Goal: Task Accomplishment & Management: Use online tool/utility

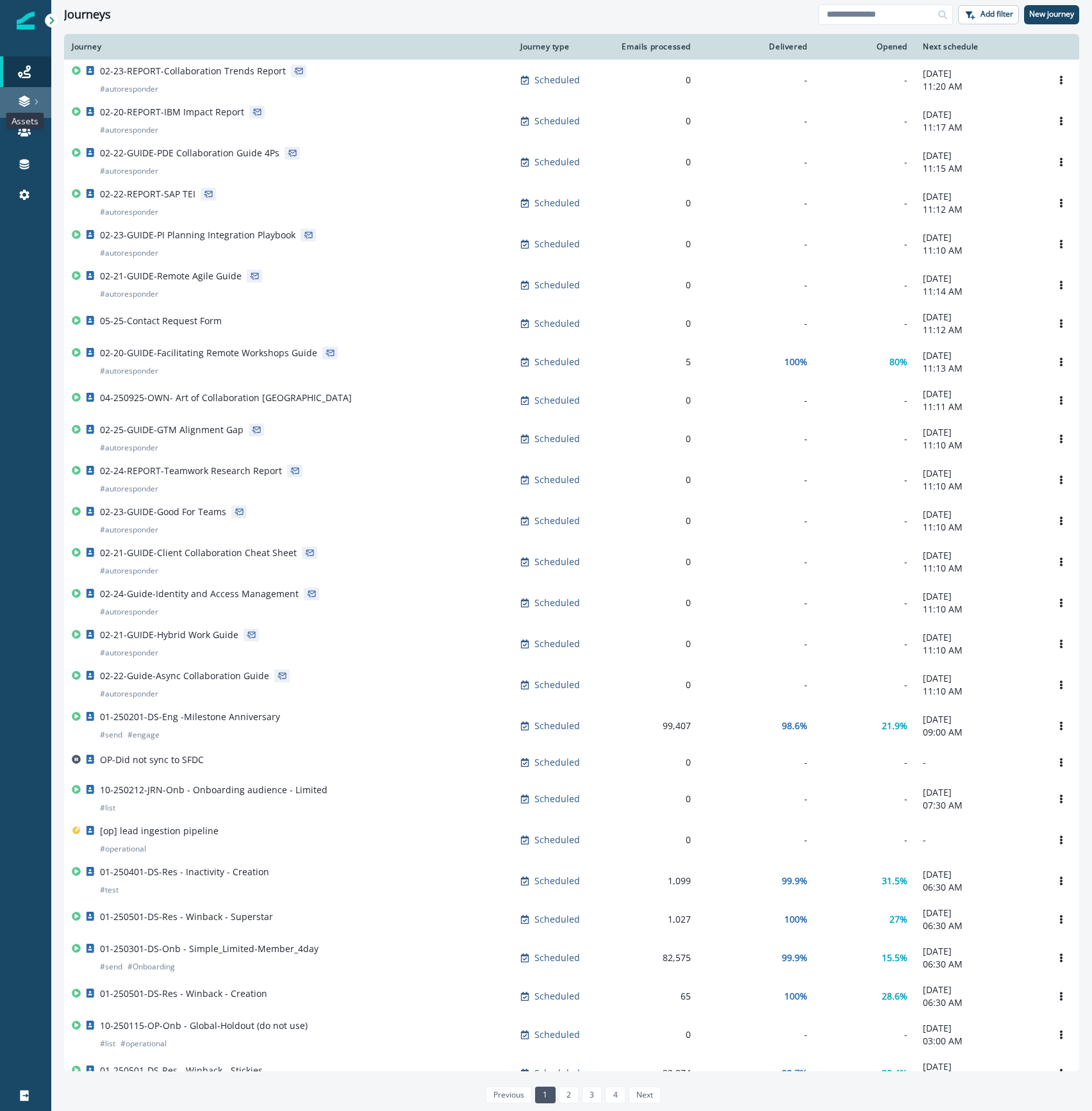
click at [23, 95] on icon at bounding box center [24, 101] width 13 height 13
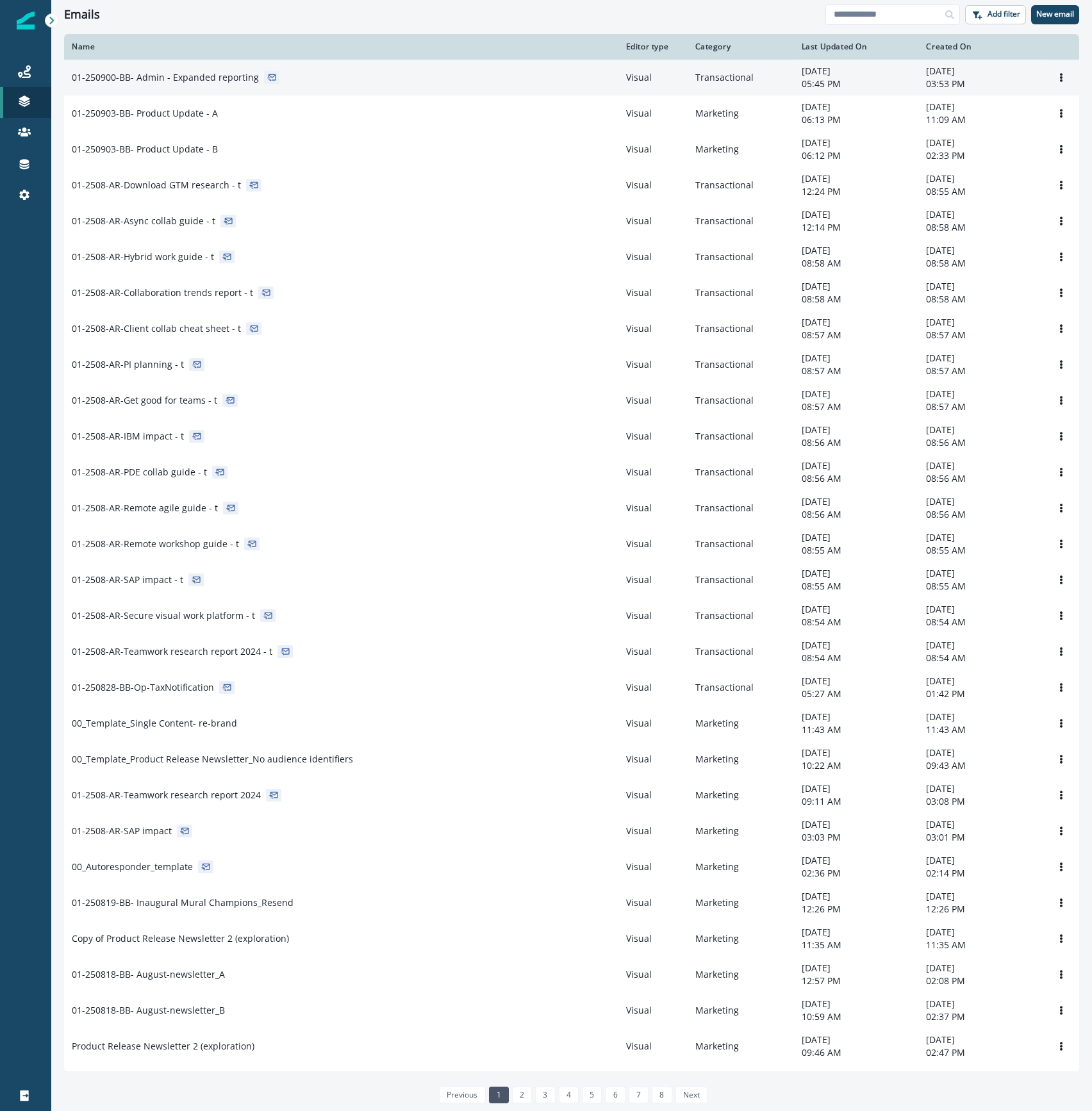
click at [232, 83] on p "01-250900-BB- Admin - Expanded reporting" at bounding box center [165, 77] width 187 height 13
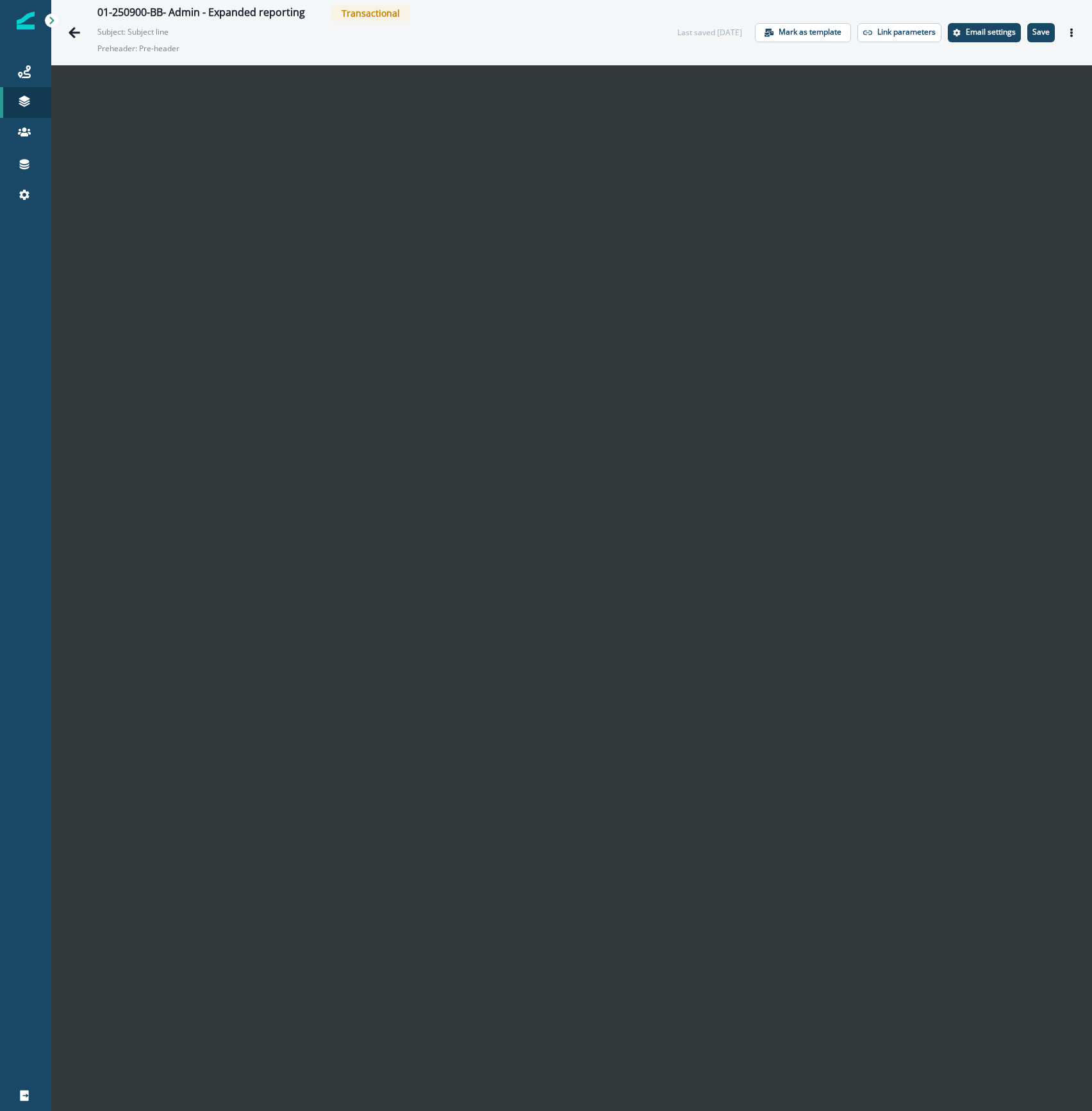
click at [1075, 41] on div "01-250900-BB- Admin - Expanded reporting Transactional Subject: Subject line Pr…" at bounding box center [572, 32] width 1041 height 65
click at [179, 13] on div "01-250900-BB- Admin - Expanded reporting" at bounding box center [202, 13] width 208 height 14
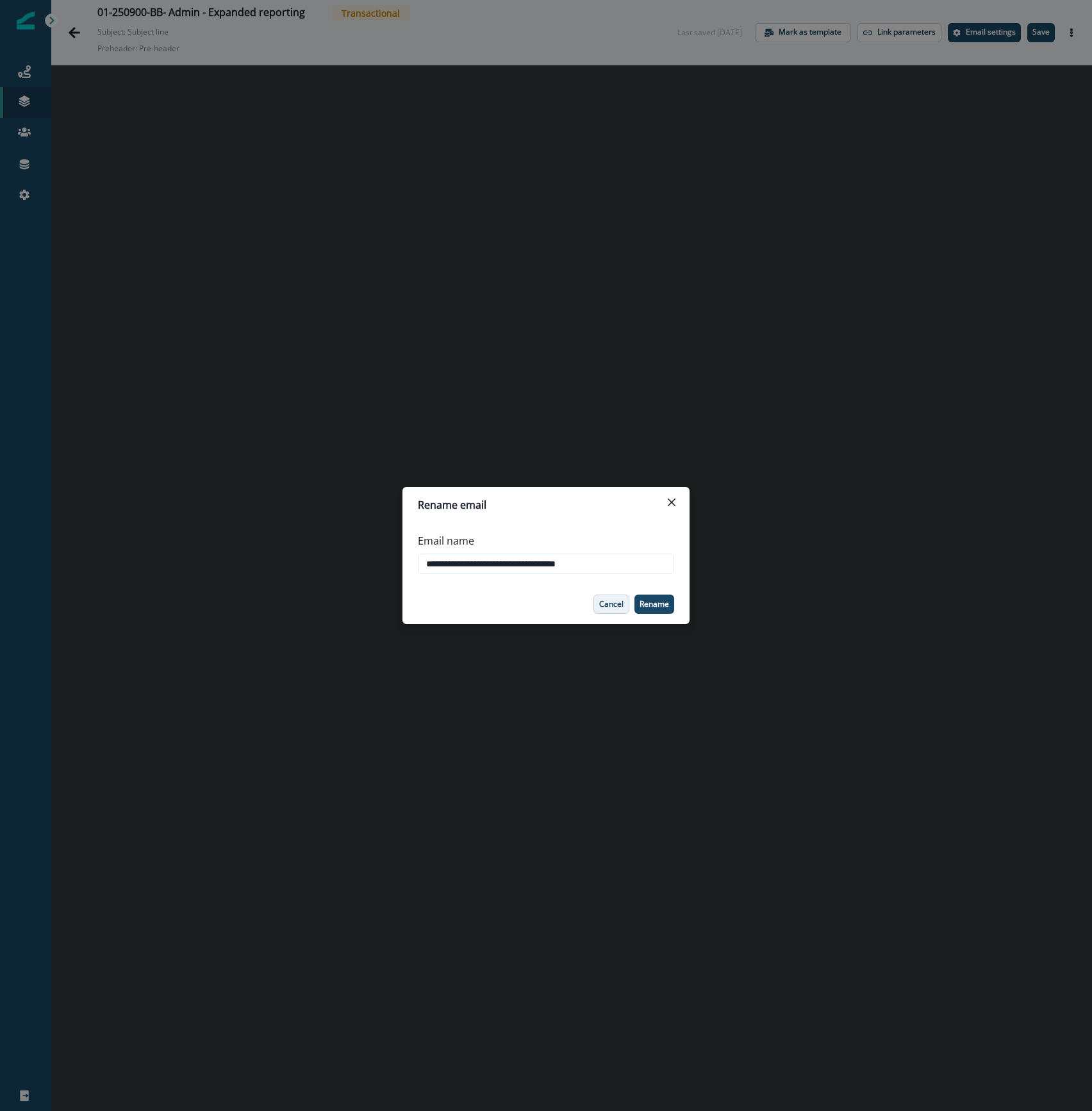
click at [605, 608] on p "Cancel" at bounding box center [612, 604] width 24 height 9
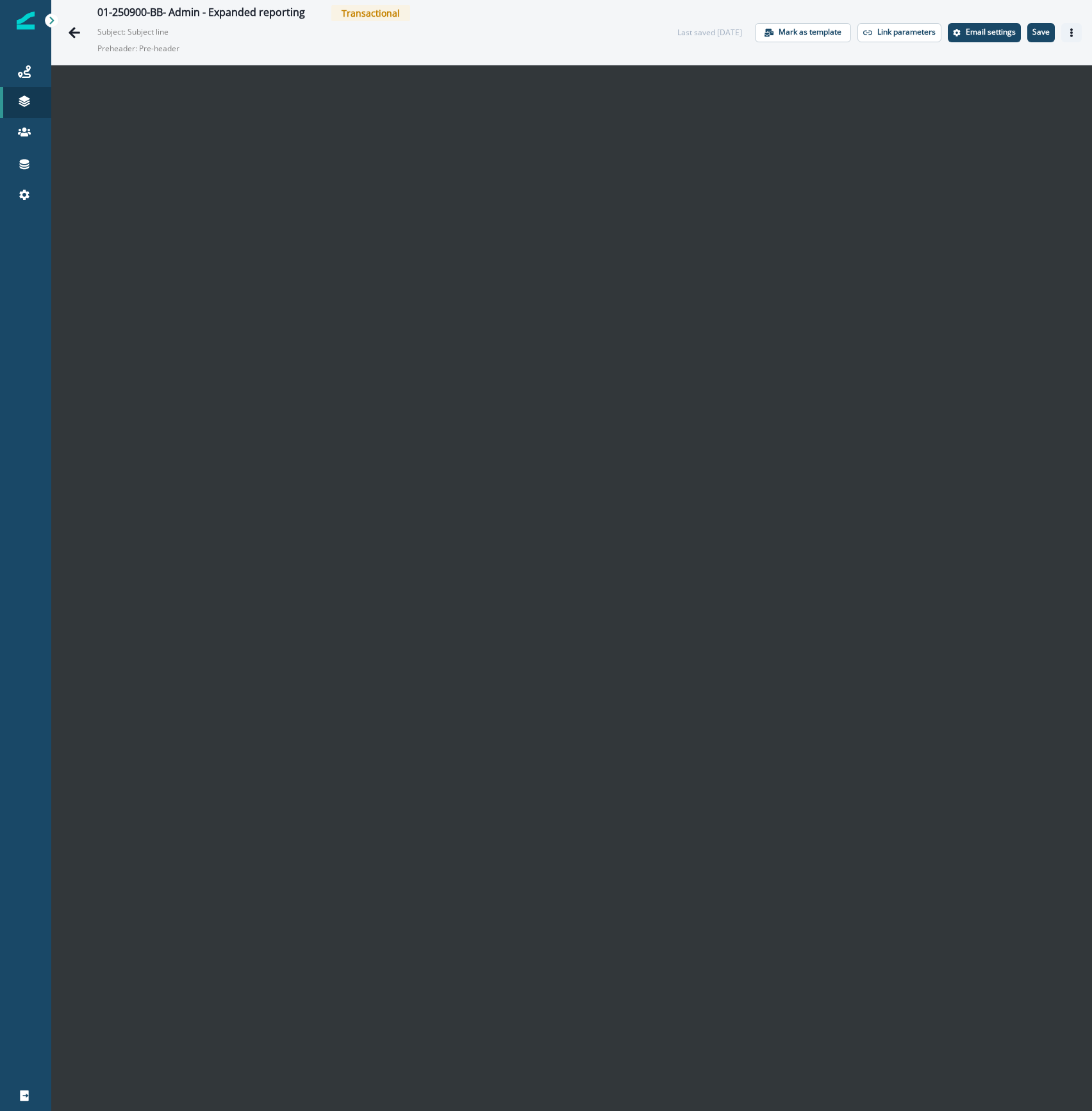
click at [1068, 36] on icon "Actions" at bounding box center [1072, 32] width 9 height 9
click at [963, 67] on button "Preview" at bounding box center [997, 64] width 142 height 23
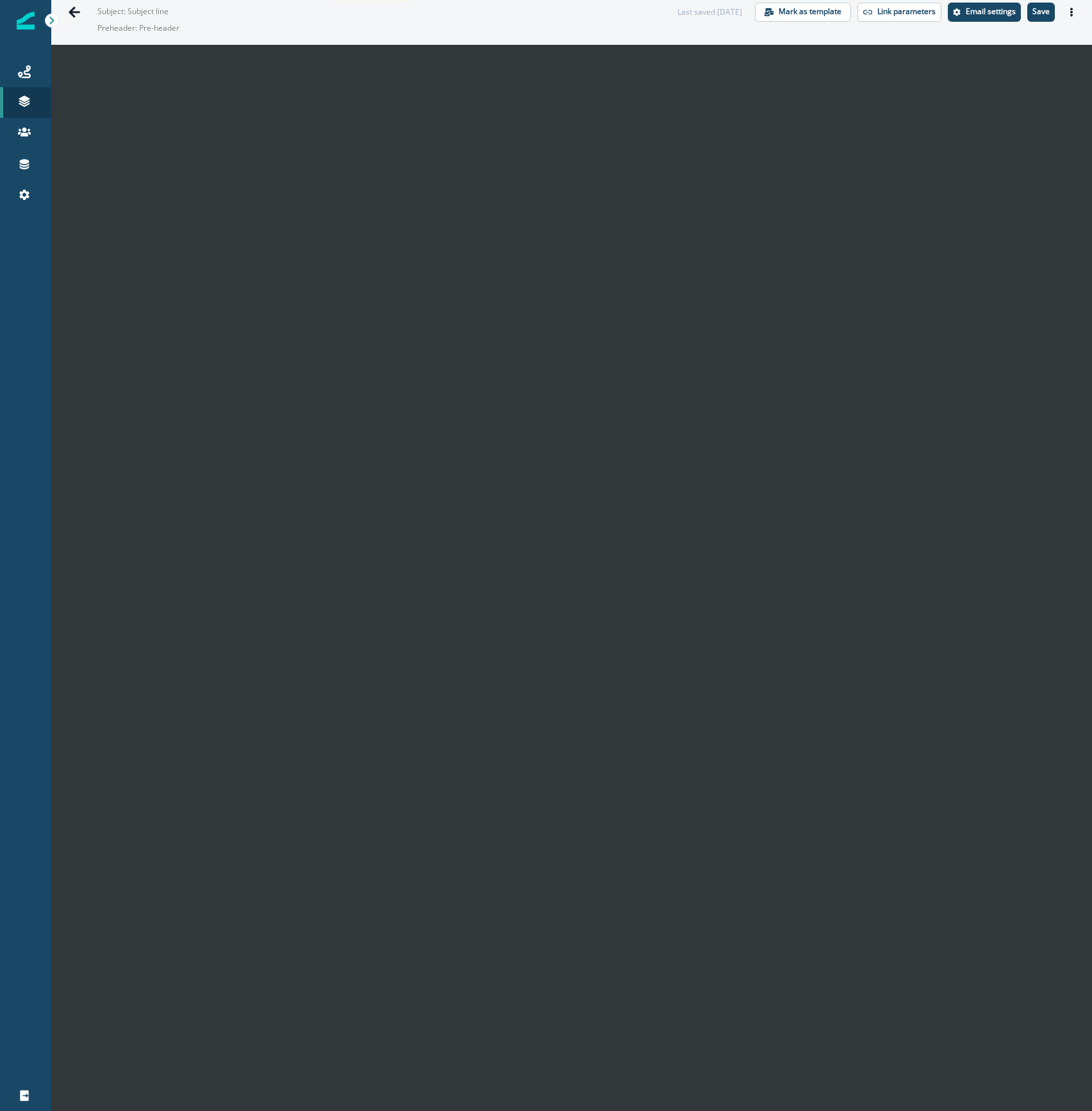
click at [10, 377] on div at bounding box center [25, 652] width 52 height 855
drag, startPoint x: 156, startPoint y: 18, endPoint x: 183, endPoint y: 18, distance: 27.0
click at [156, 18] on p "Preheader: Pre-header" at bounding box center [258, 28] width 321 height 22
click at [968, 9] on p "Email settings" at bounding box center [991, 11] width 50 height 9
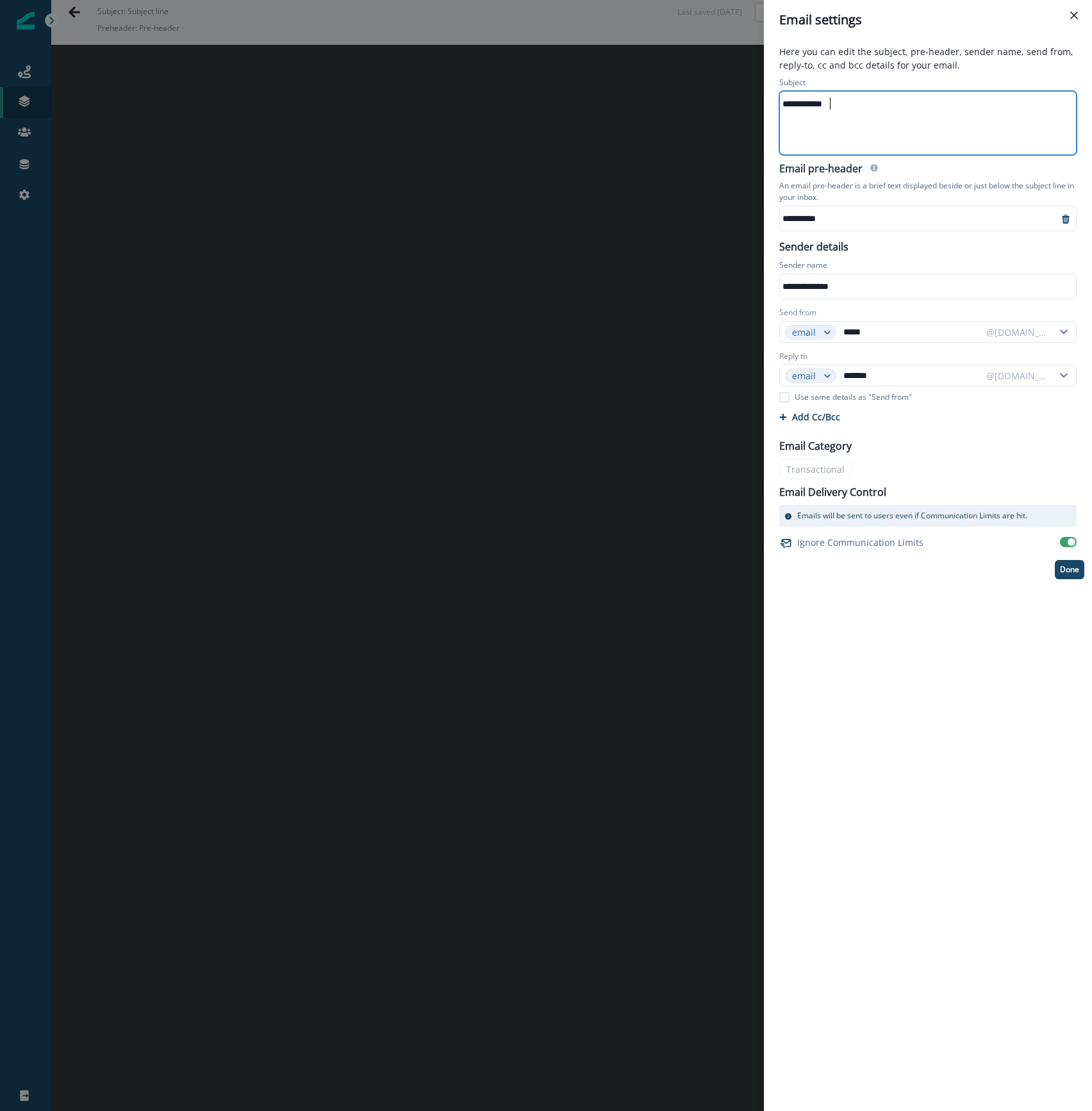
click at [854, 110] on div "**********" at bounding box center [927, 104] width 294 height 19
drag, startPoint x: 867, startPoint y: 102, endPoint x: 744, endPoint y: 101, distance: 123.0
click at [740, 103] on div "**********" at bounding box center [546, 556] width 1092 height 1111
click at [812, 218] on div "**********" at bounding box center [912, 218] width 265 height 19
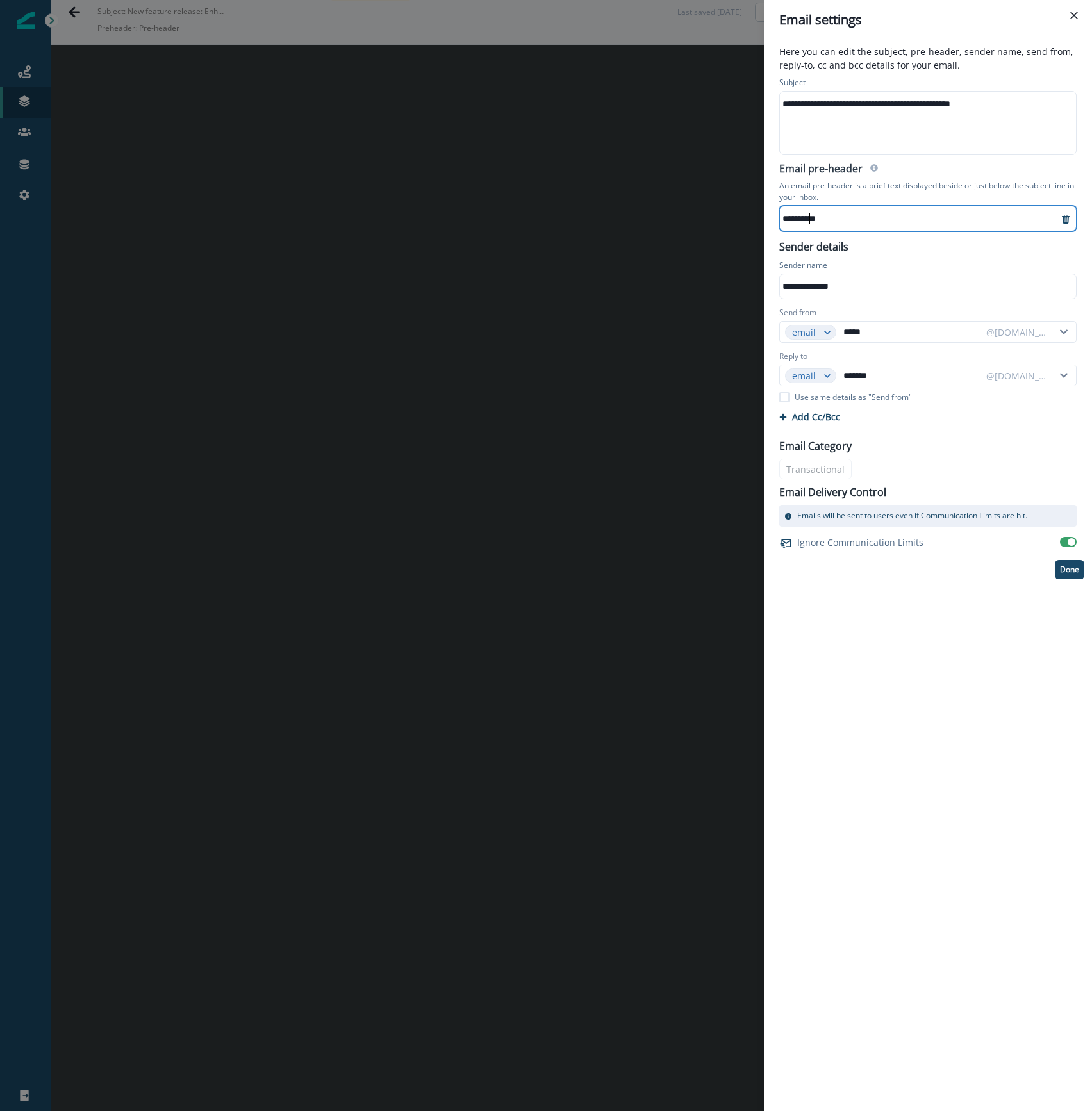
click at [812, 218] on div "**********" at bounding box center [912, 218] width 265 height 19
click at [811, 220] on div "**********" at bounding box center [912, 218] width 265 height 19
click at [1072, 577] on button "Done" at bounding box center [1070, 569] width 30 height 19
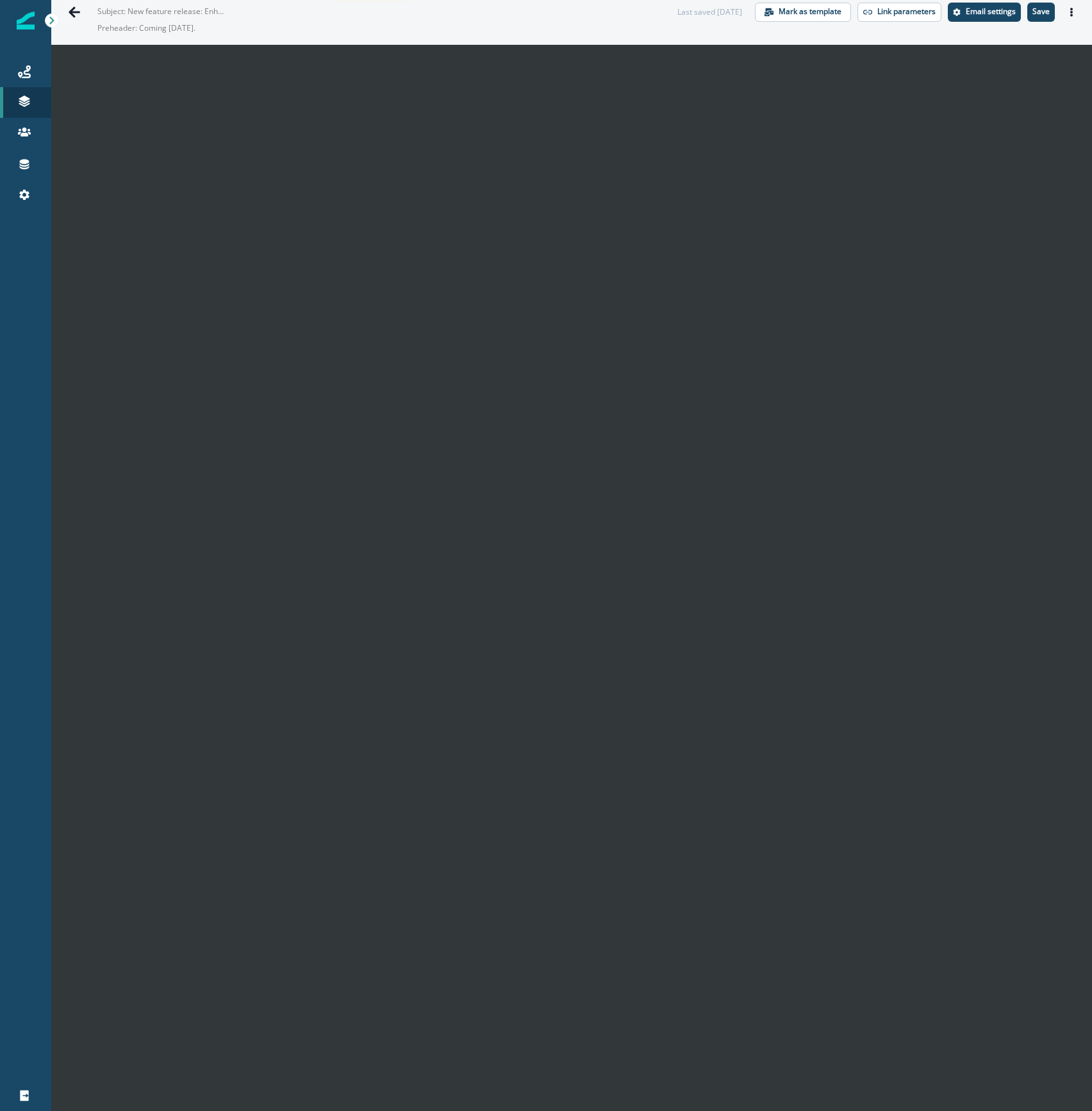
drag, startPoint x: 79, startPoint y: 6, endPoint x: 947, endPoint y: 24, distance: 868.2
click at [929, 35] on div "01-250900-BB- Admin - Expanded reporting Transactional Subject: New feature rel…" at bounding box center [572, 12] width 1041 height 65
click at [1039, 16] on button "Save" at bounding box center [1041, 12] width 28 height 19
click at [73, 9] on icon "Go back" at bounding box center [74, 11] width 11 height 10
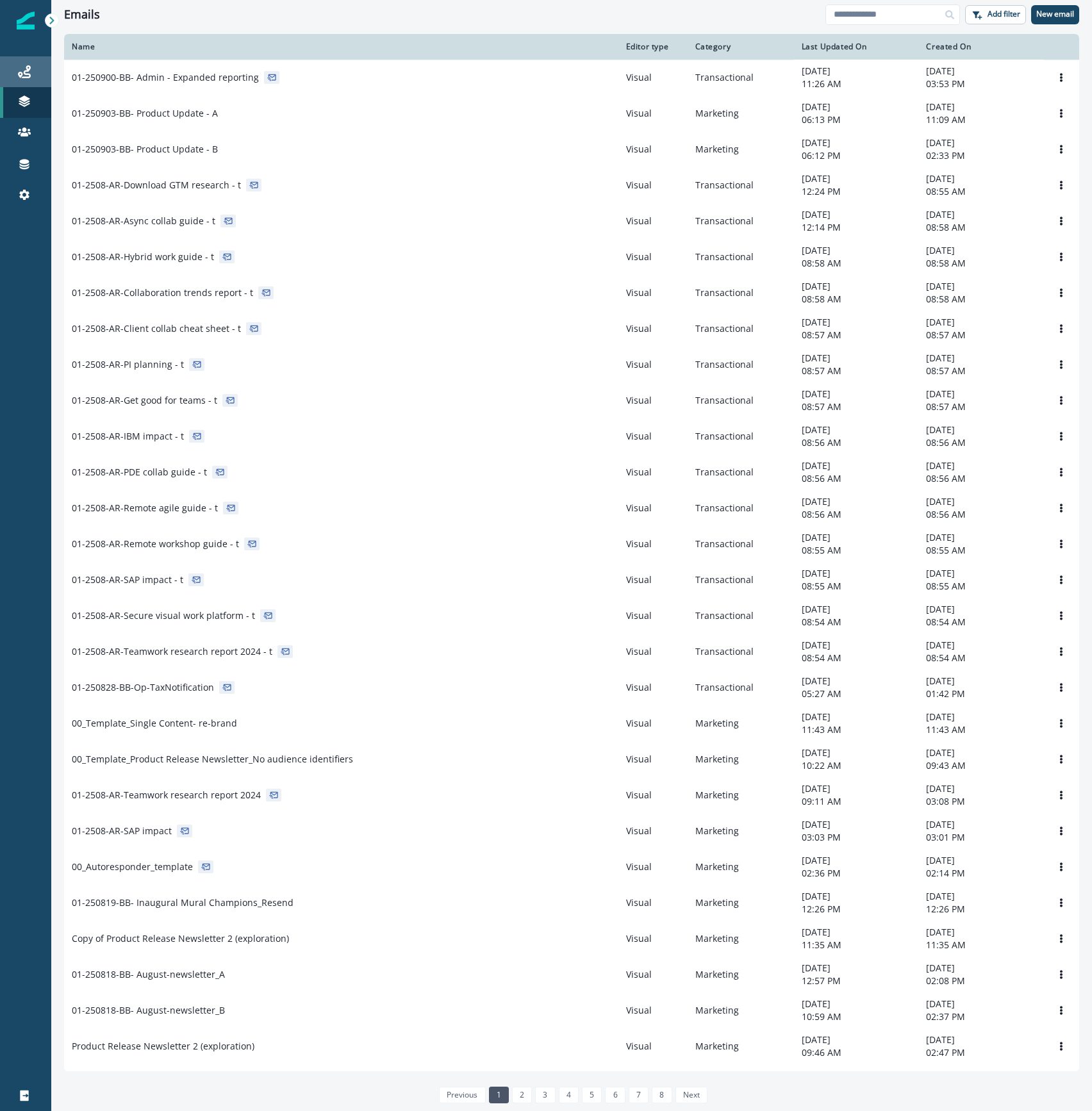
click at [29, 72] on icon at bounding box center [24, 72] width 13 height 13
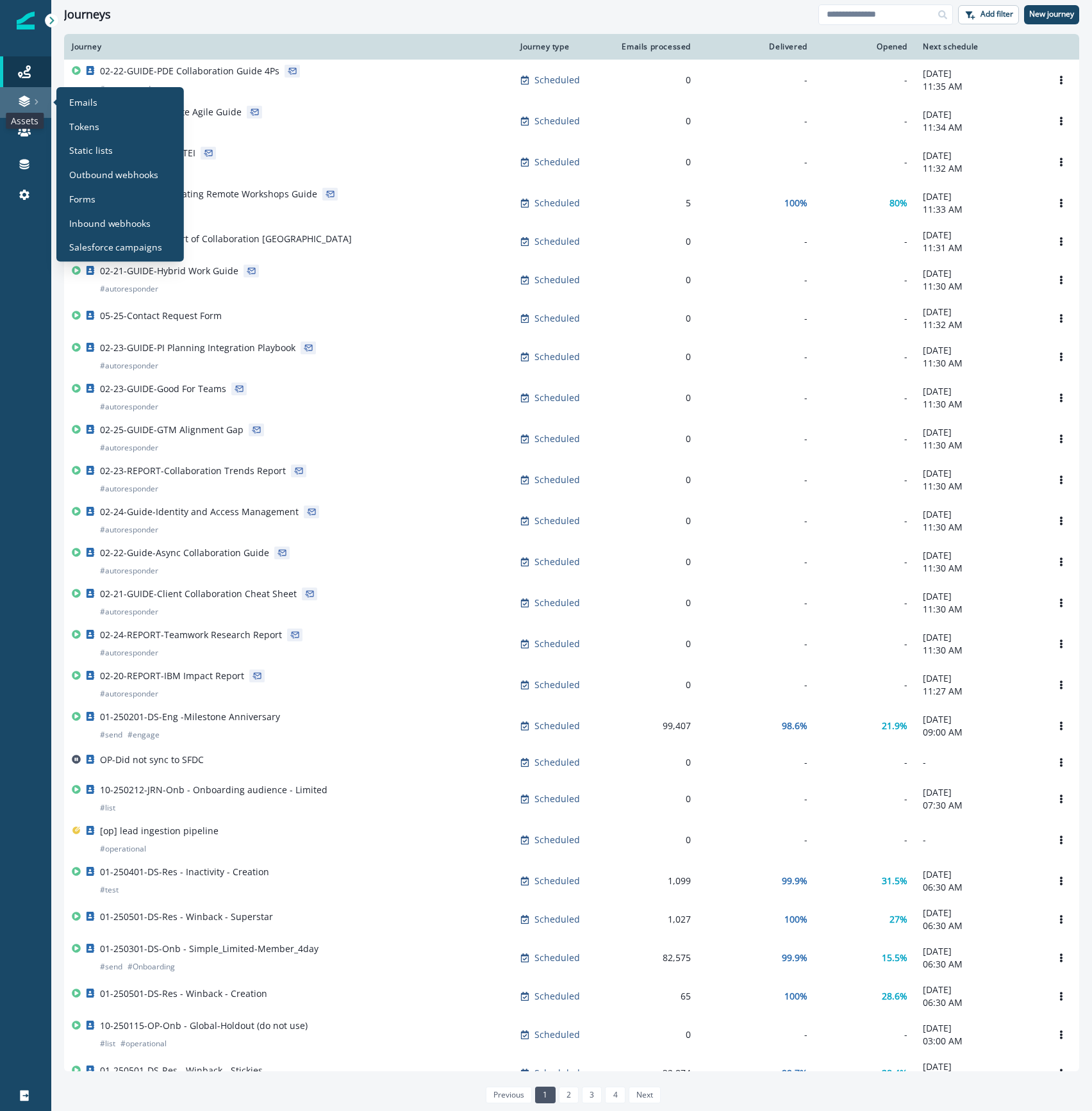
click at [28, 99] on icon at bounding box center [24, 98] width 10 height 6
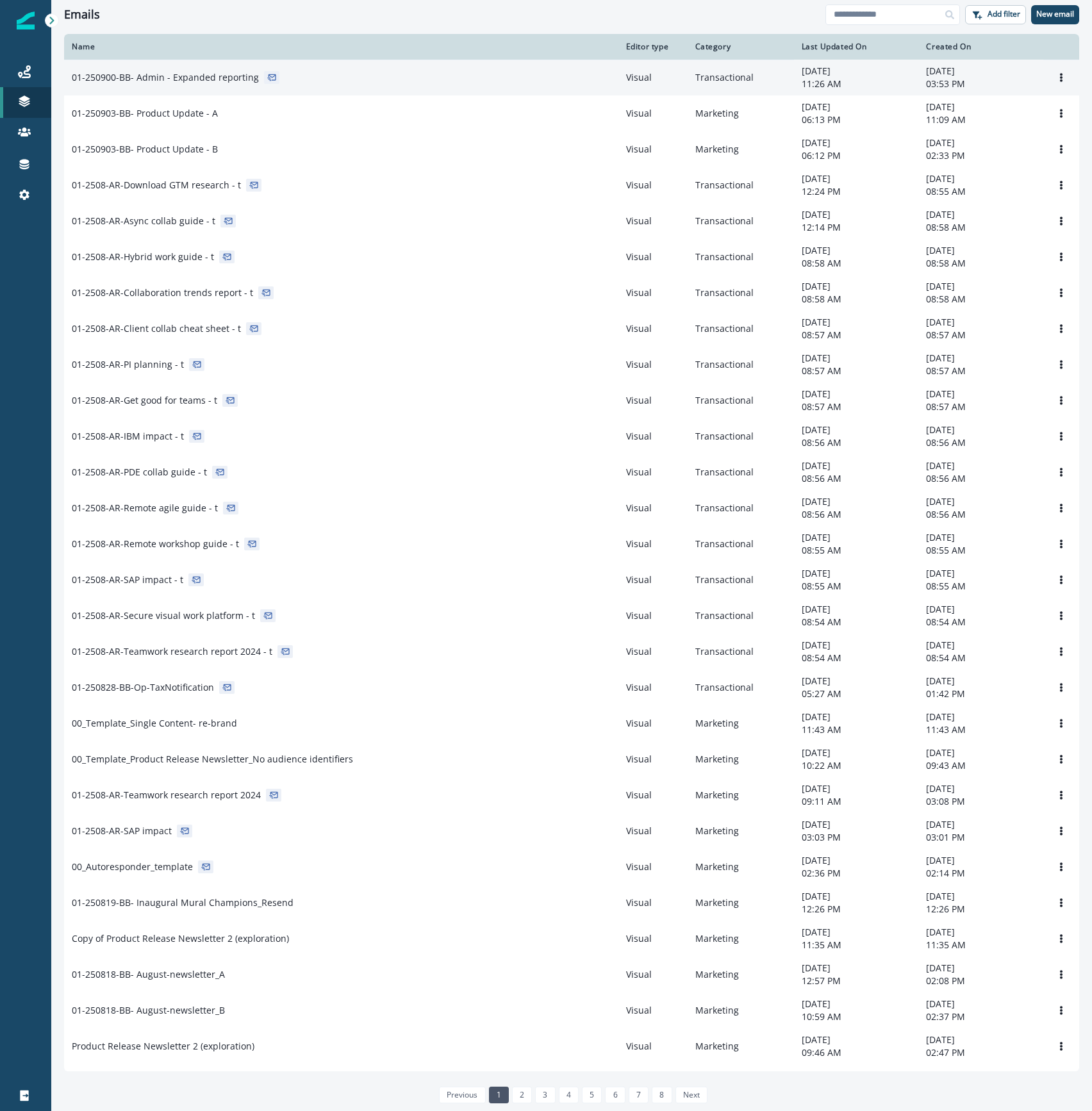
click at [277, 82] on div "01-250900-BB- Admin - Expanded reporting" at bounding box center [341, 77] width 539 height 13
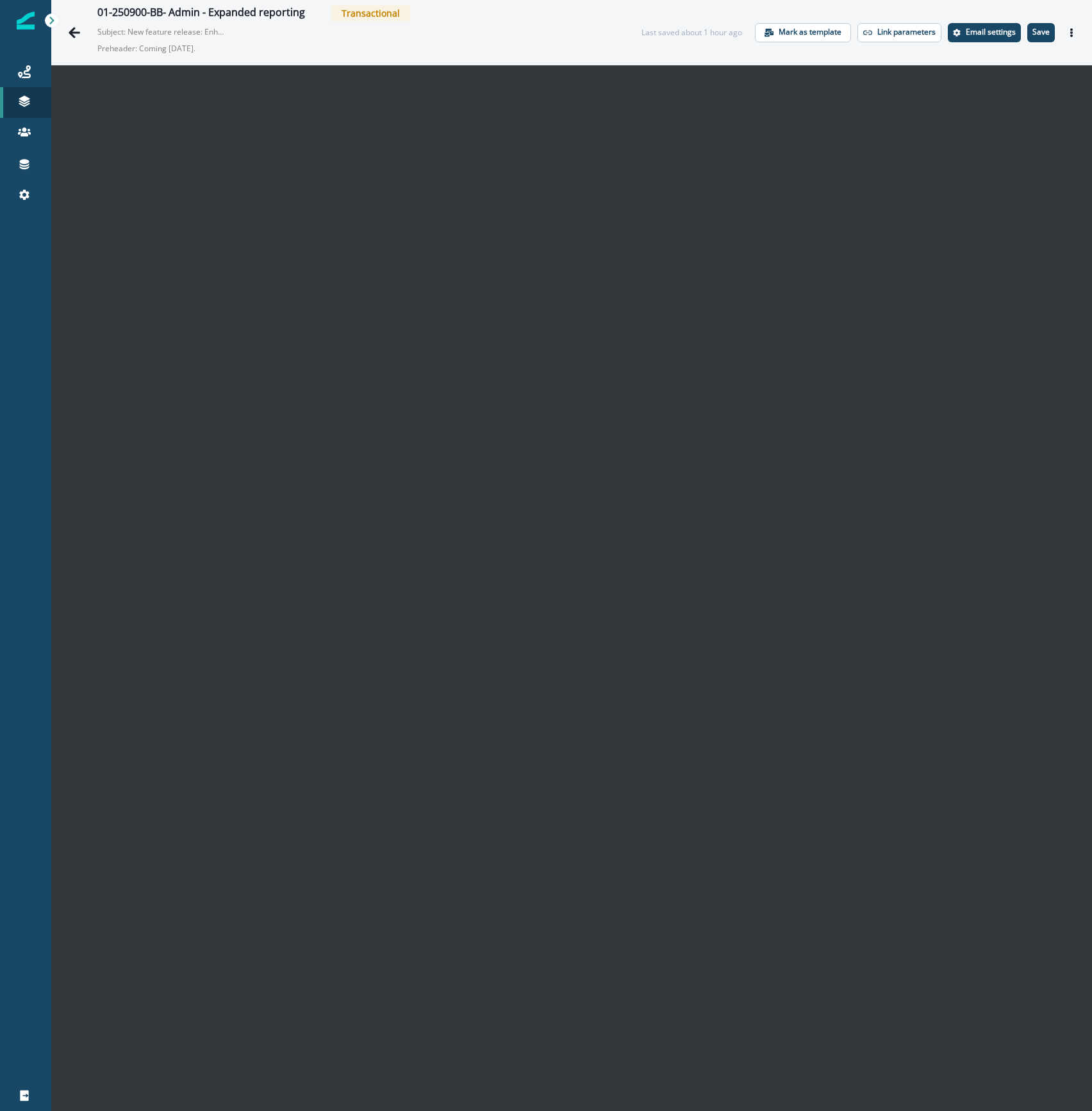
click at [13, 413] on div at bounding box center [25, 652] width 52 height 855
click at [1034, 30] on p "Save" at bounding box center [1041, 32] width 17 height 9
click at [1068, 31] on icon "Actions" at bounding box center [1072, 32] width 9 height 9
click at [993, 66] on button "Preview" at bounding box center [997, 64] width 142 height 23
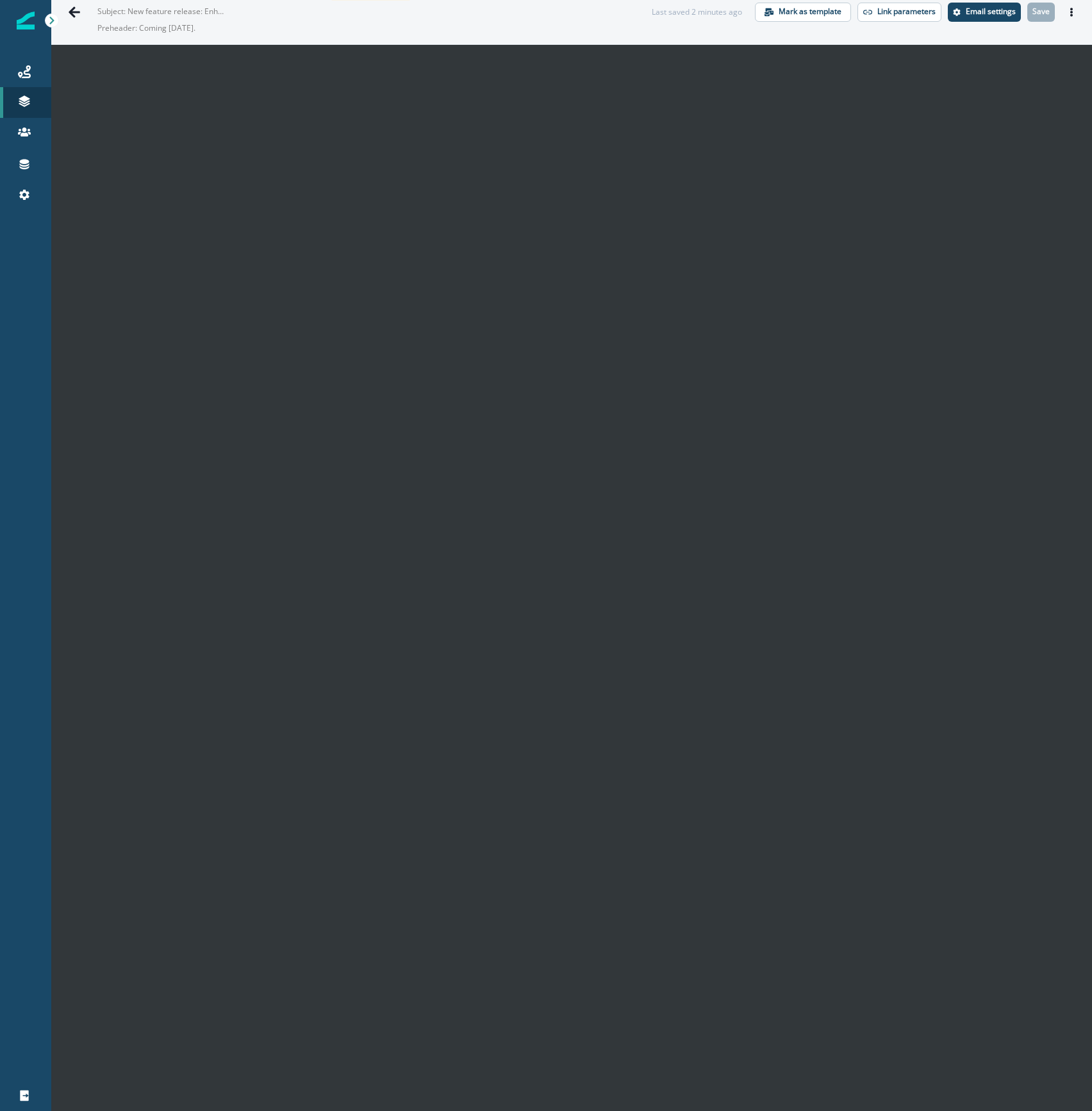
click at [1, 680] on div at bounding box center [25, 652] width 52 height 855
